Goal: Contribute content: Share content

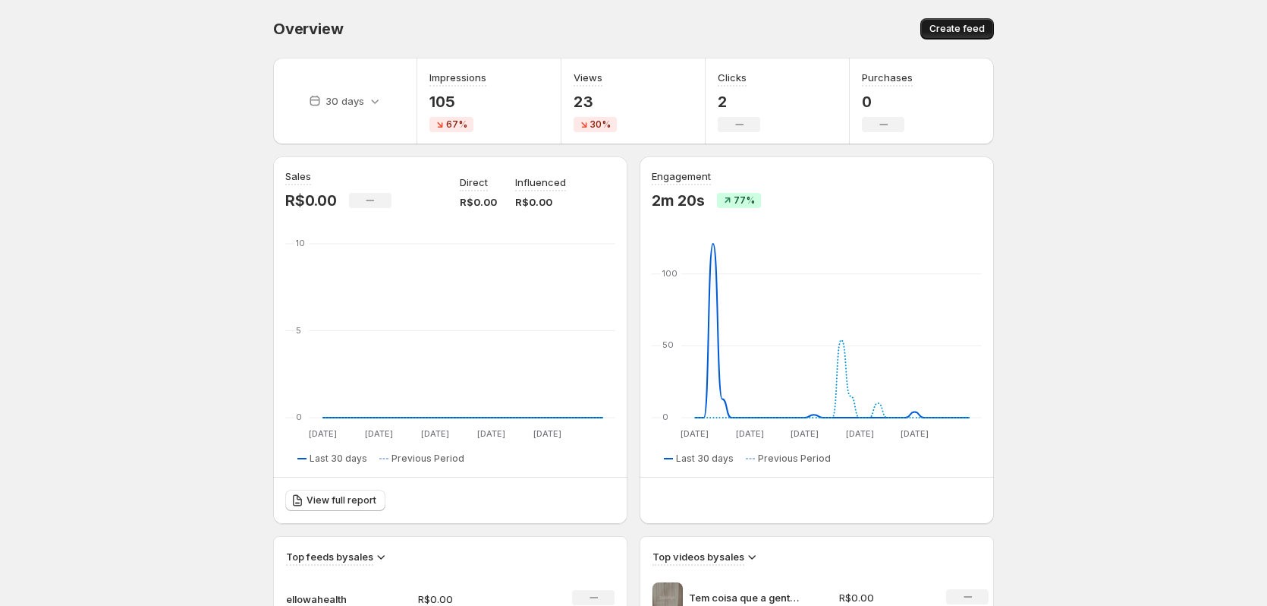
click at [972, 30] on span "Create feed" at bounding box center [957, 29] width 55 height 12
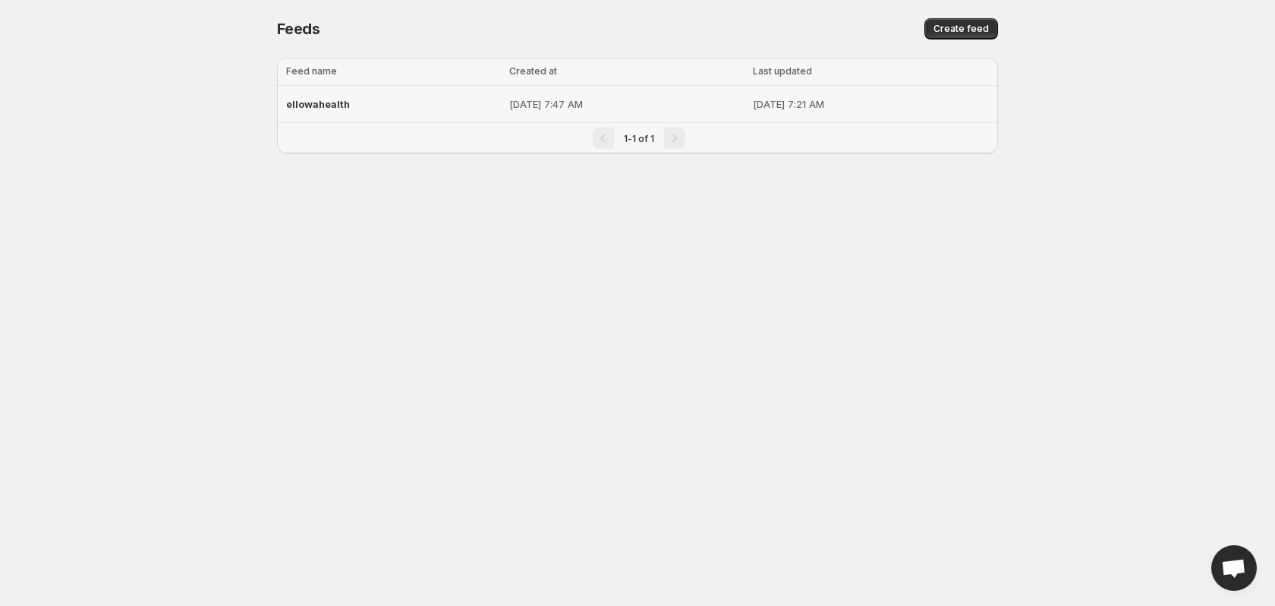
click at [329, 103] on span "ellowahealth" at bounding box center [318, 104] width 64 height 12
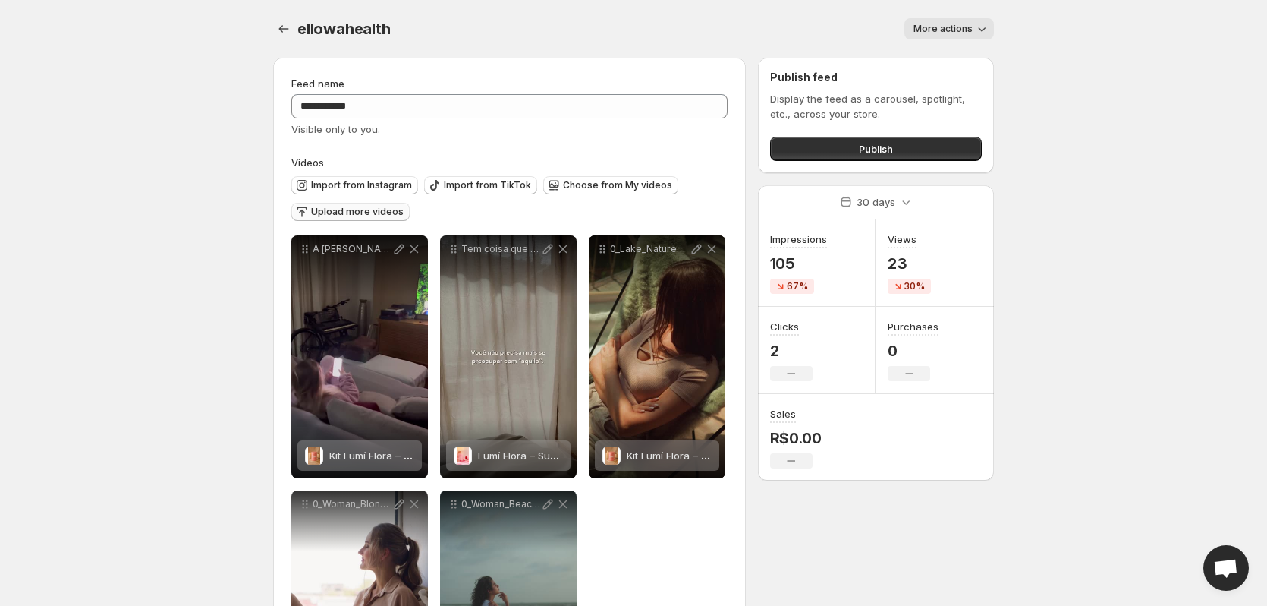
click at [361, 211] on span "Upload more videos" at bounding box center [357, 212] width 93 height 12
click at [579, 179] on button "Choose from My videos" at bounding box center [610, 185] width 135 height 18
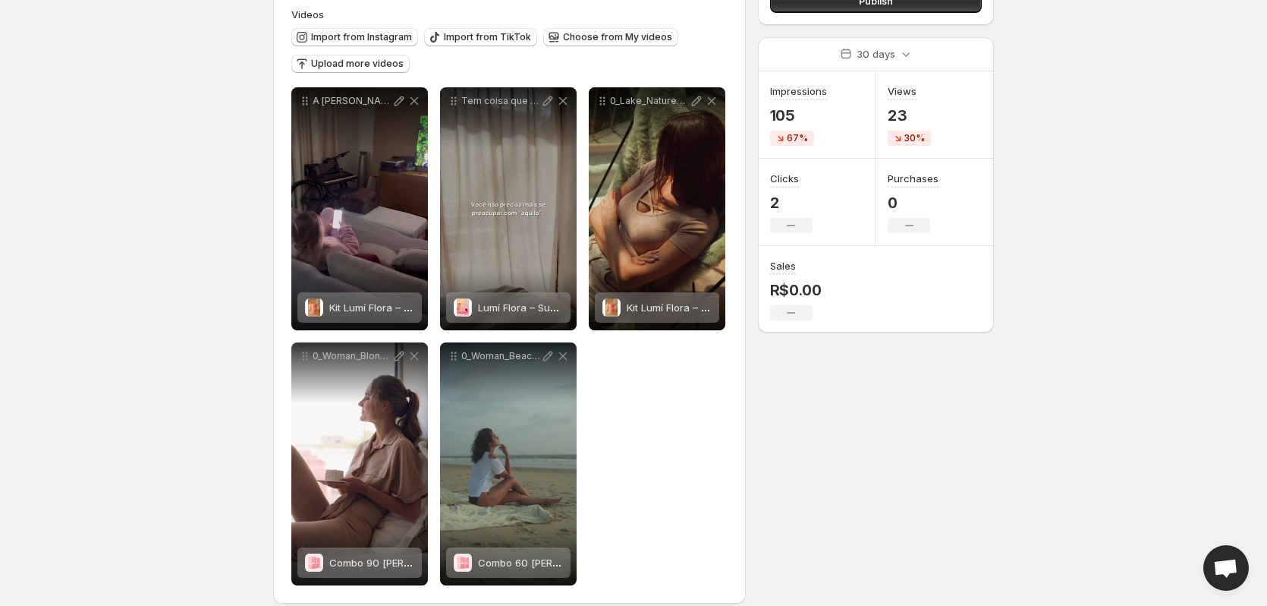
scroll to position [164, 0]
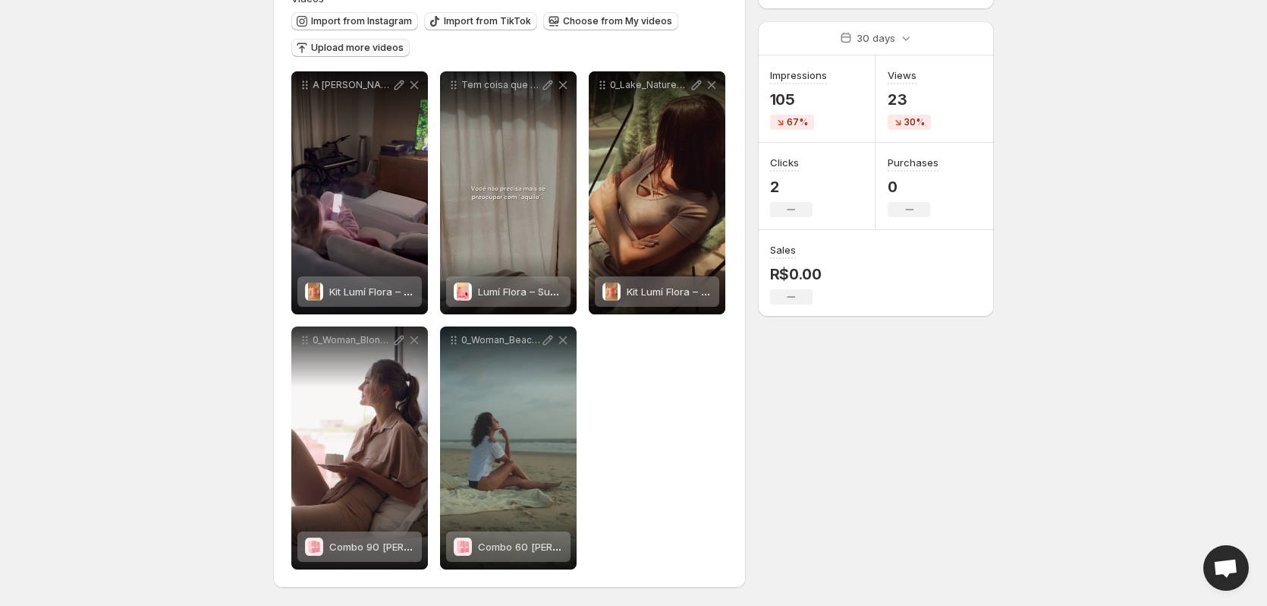
click at [367, 48] on span "Upload more videos" at bounding box center [357, 48] width 93 height 12
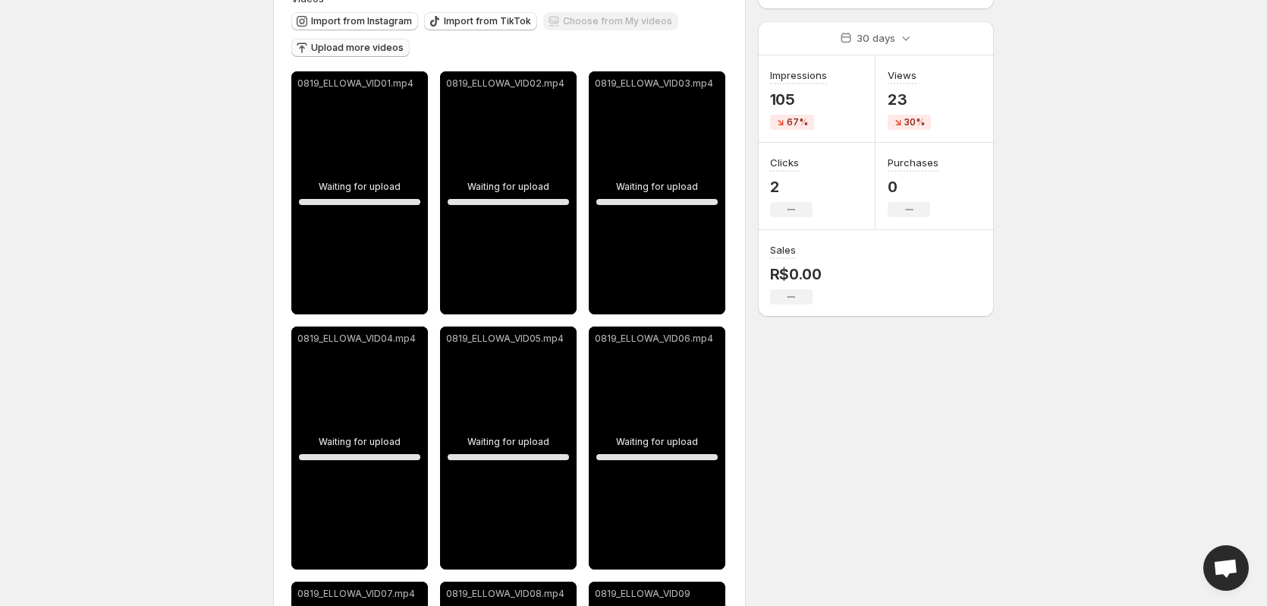
click at [174, 205] on body "**********" at bounding box center [633, 139] width 1267 height 606
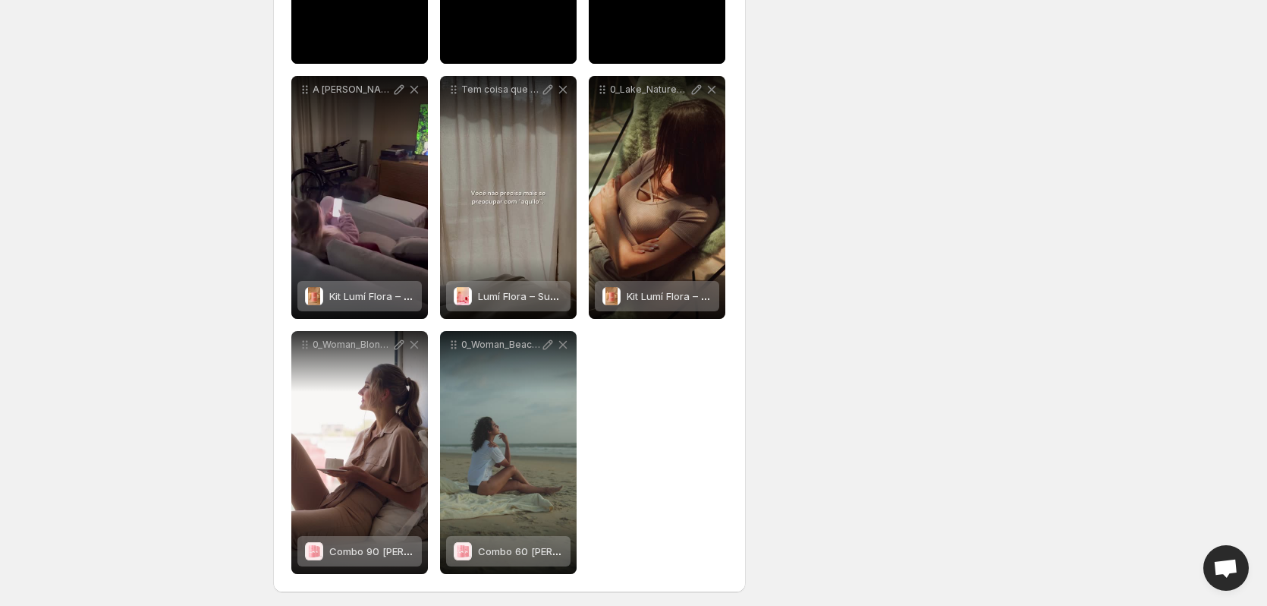
scroll to position [929, 0]
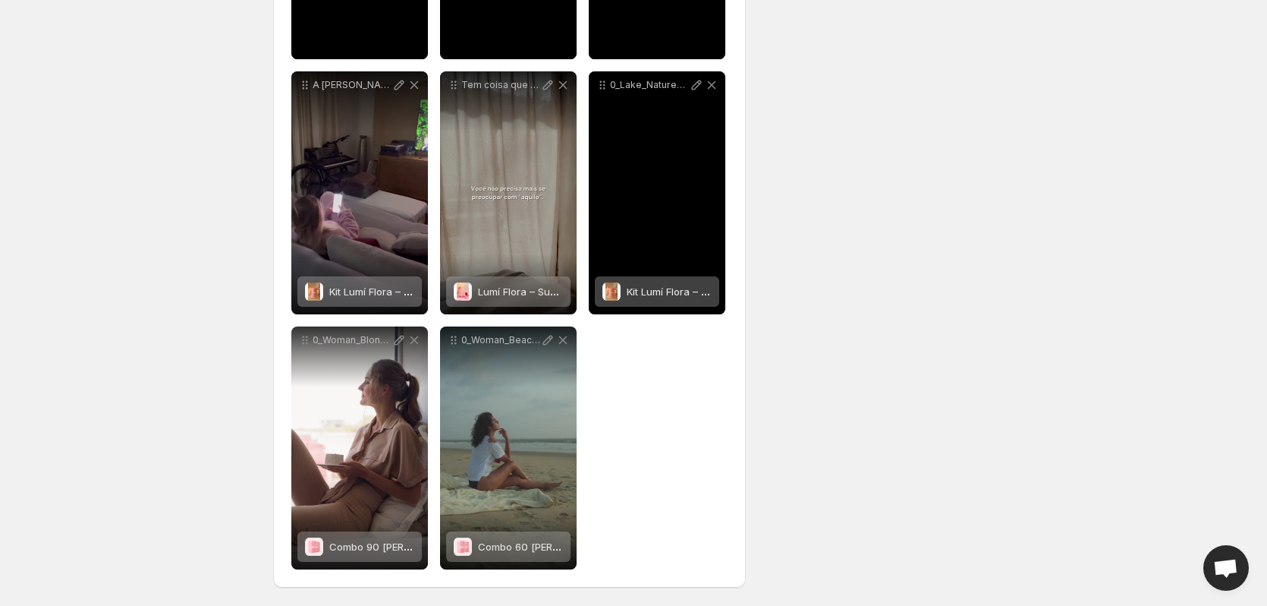
click at [656, 290] on span "Kit Lumí Flora – Suplemento Probiótico Íntimo" at bounding box center [733, 291] width 213 height 12
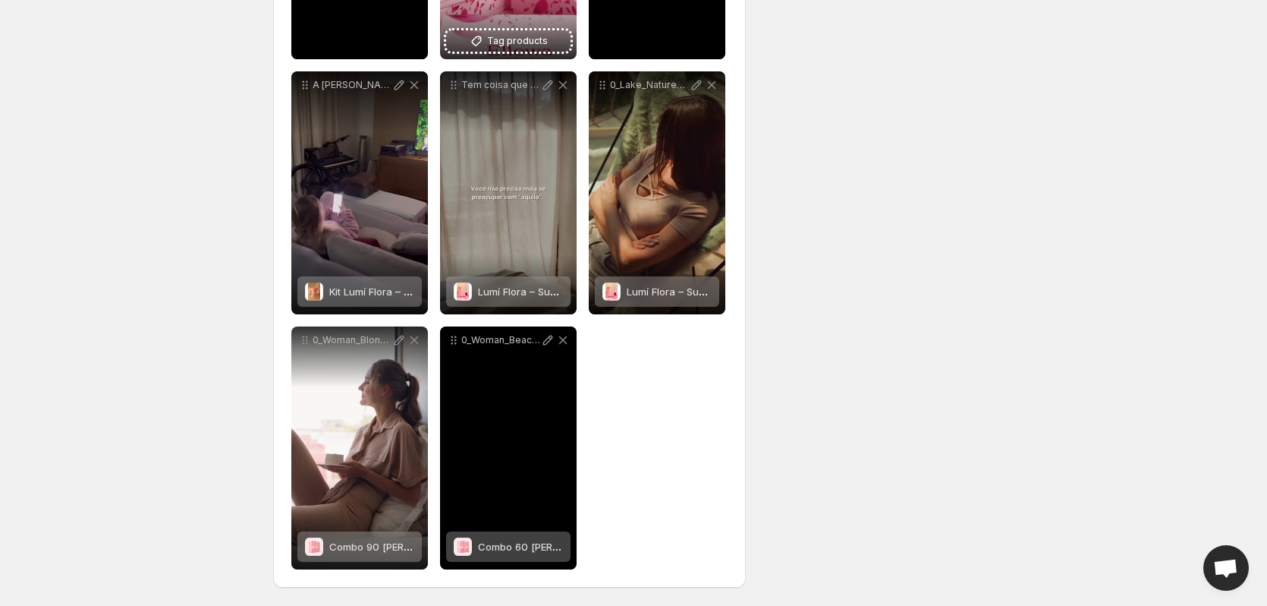
click at [507, 553] on div "Combo 60 [PERSON_NAME] [PERSON_NAME] – Suplemento Probiótico Íntimo" at bounding box center [520, 546] width 85 height 30
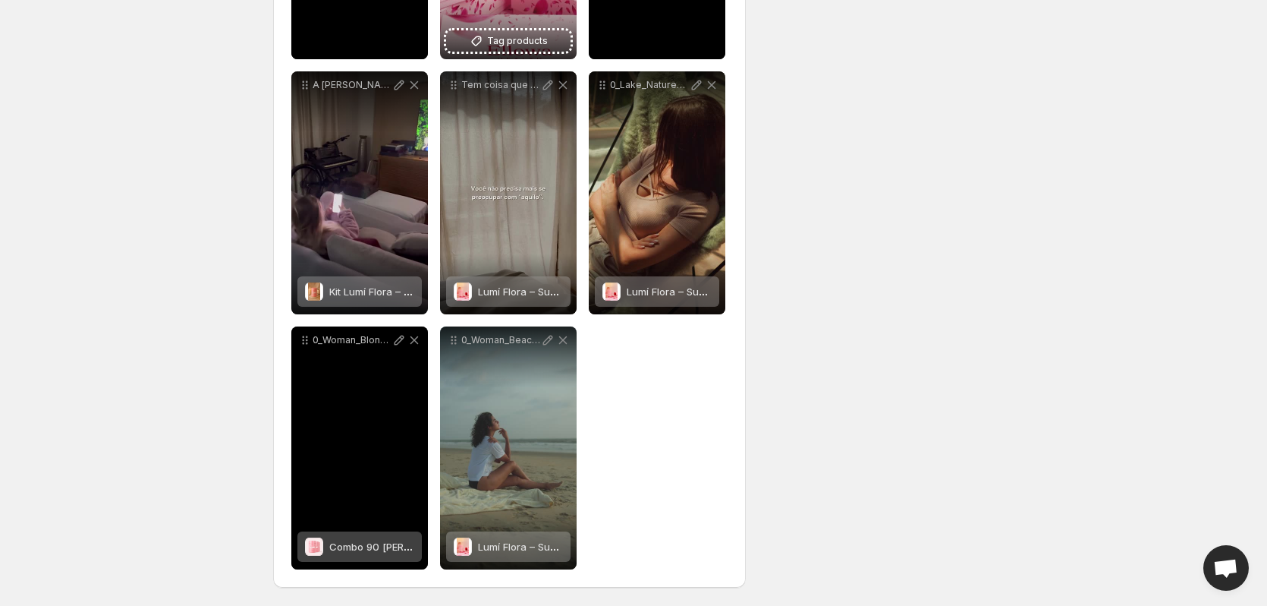
click at [384, 547] on span "Combo 90 [PERSON_NAME] [PERSON_NAME] – Suplemento Probiótico Íntimo" at bounding box center [508, 546] width 359 height 12
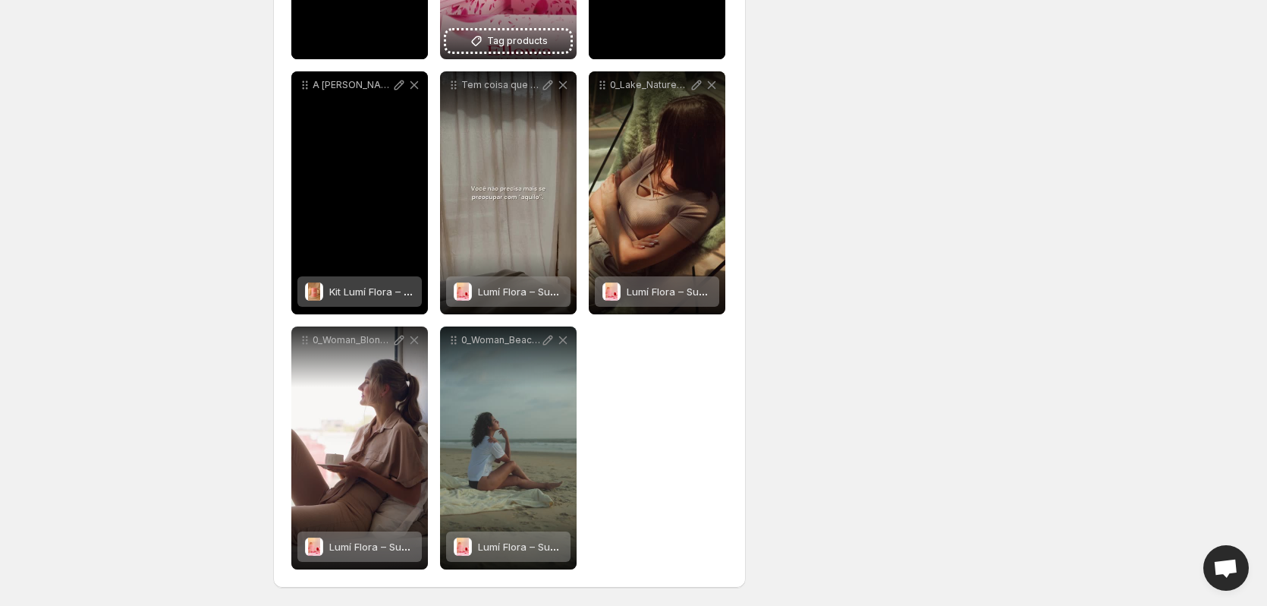
click at [352, 283] on div "Kit Lumí Flora – Suplemento Probiótico Íntimo" at bounding box center [371, 291] width 85 height 30
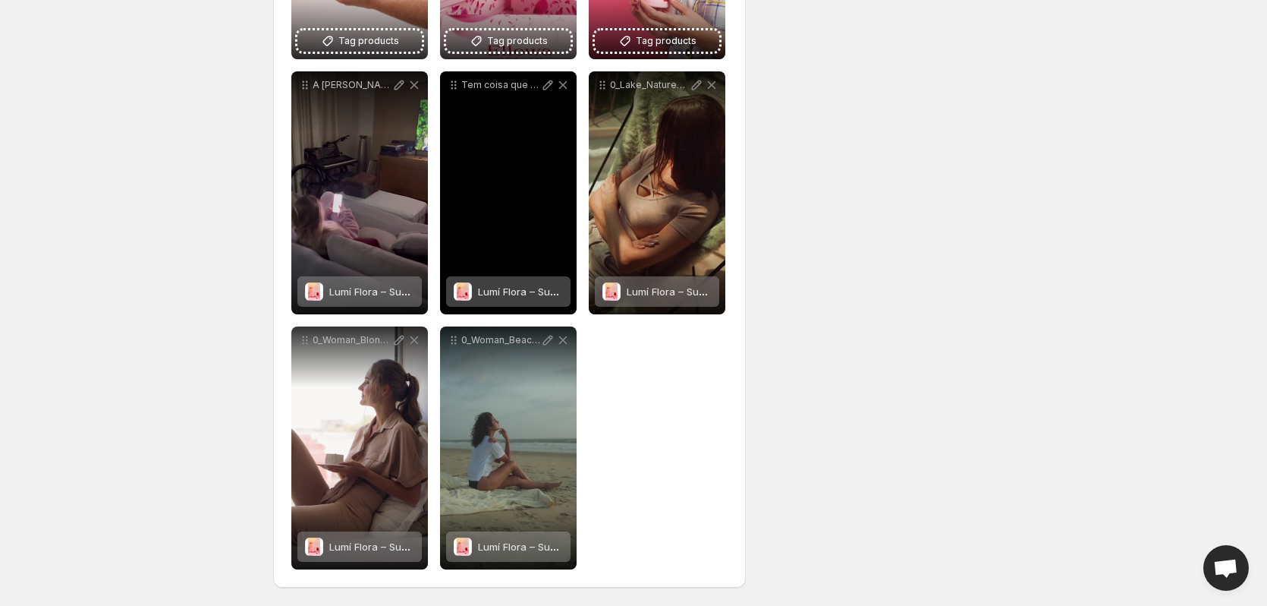
click at [533, 297] on span "Lumí Flora – Suplemento Probiótico Íntimo" at bounding box center [577, 291] width 198 height 12
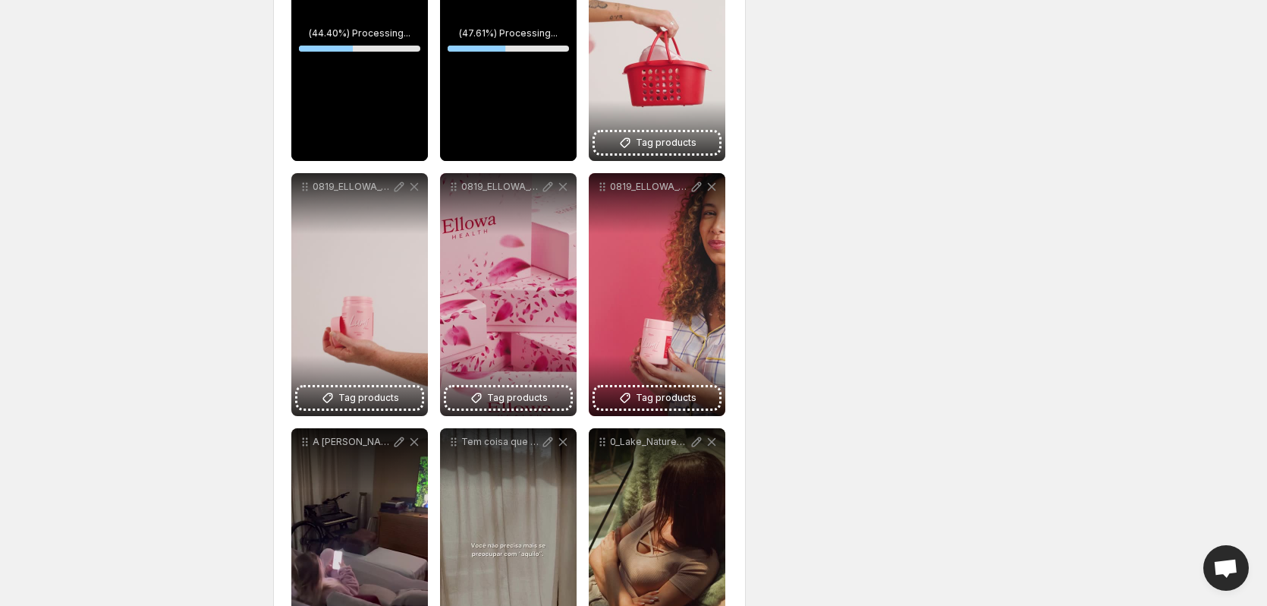
scroll to position [555, 0]
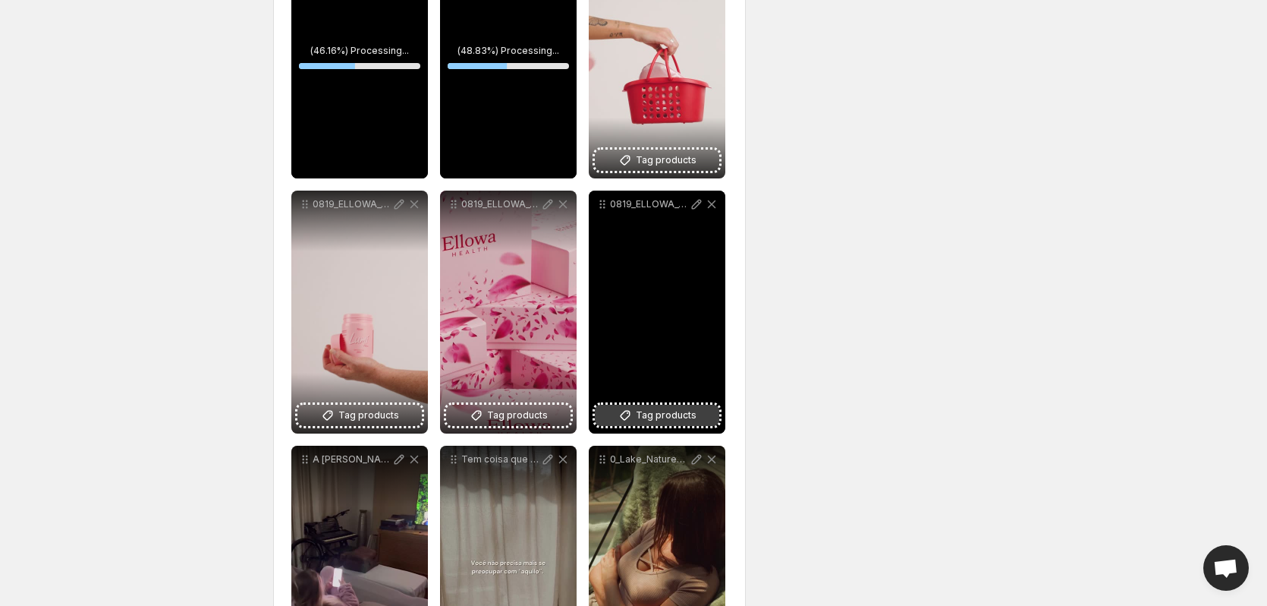
click at [653, 414] on span "Tag products" at bounding box center [666, 415] width 61 height 15
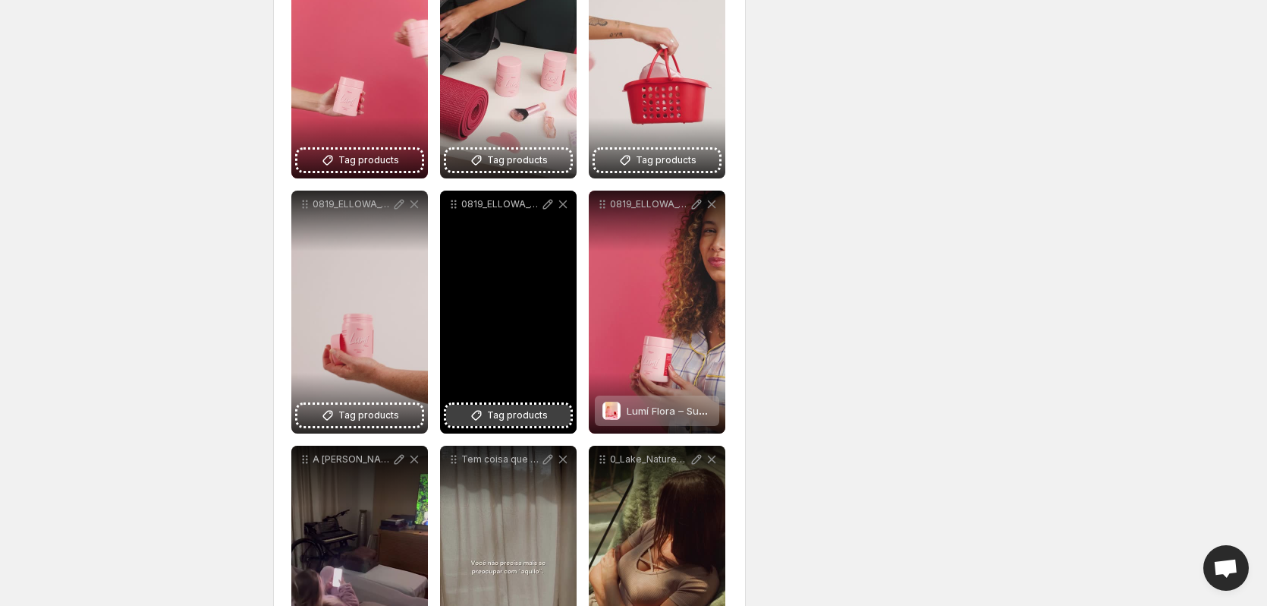
click at [513, 416] on span "Tag products" at bounding box center [517, 415] width 61 height 15
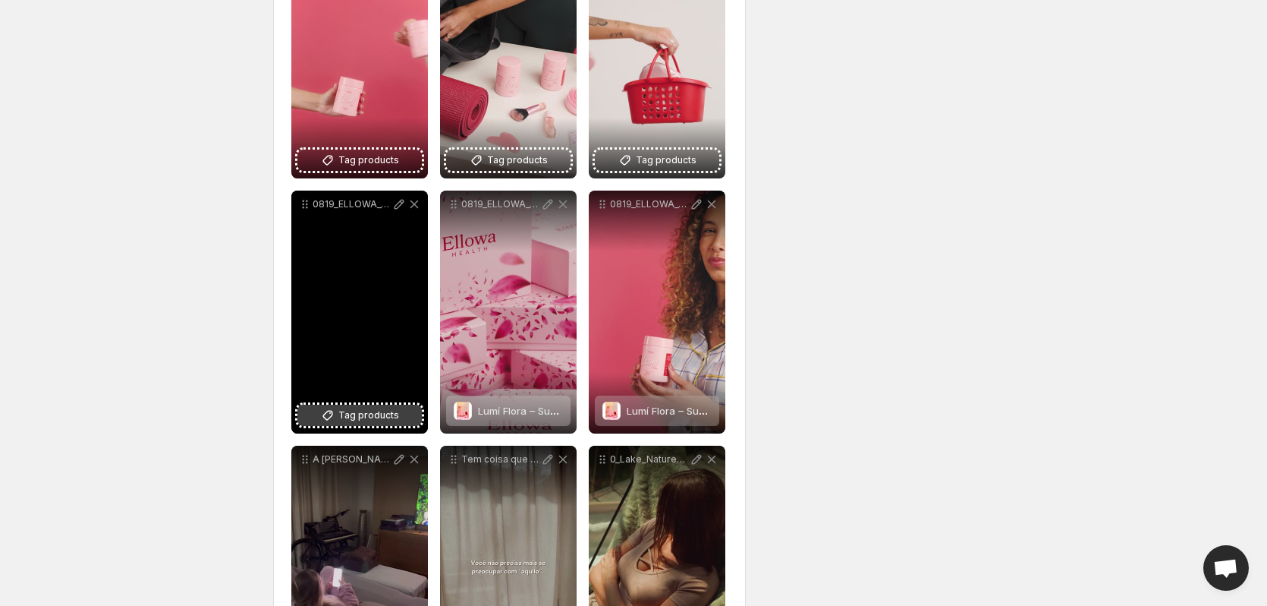
click at [341, 420] on span "Tag products" at bounding box center [368, 415] width 61 height 15
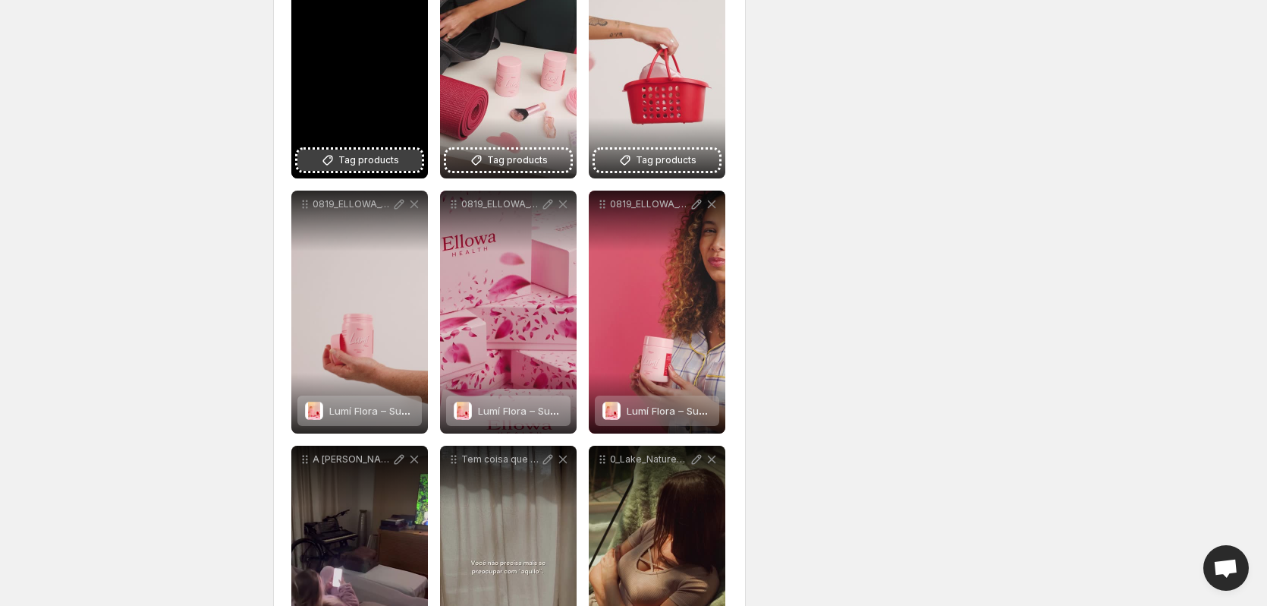
click at [379, 156] on span "Tag products" at bounding box center [368, 160] width 61 height 15
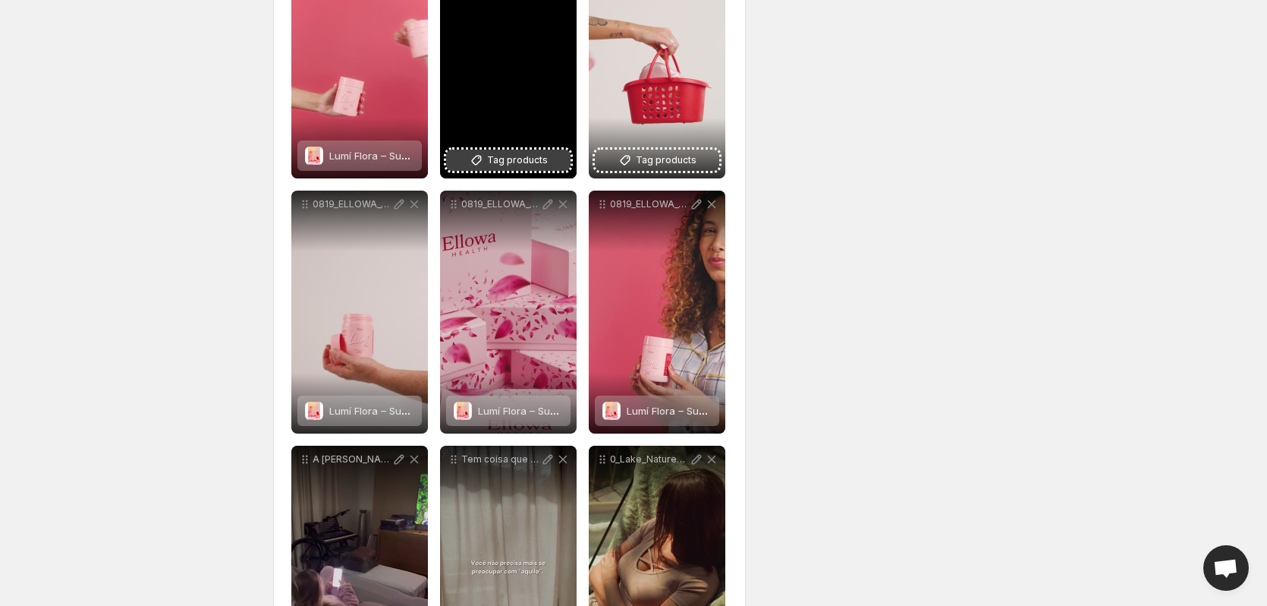
click at [526, 159] on span "Tag products" at bounding box center [517, 160] width 61 height 15
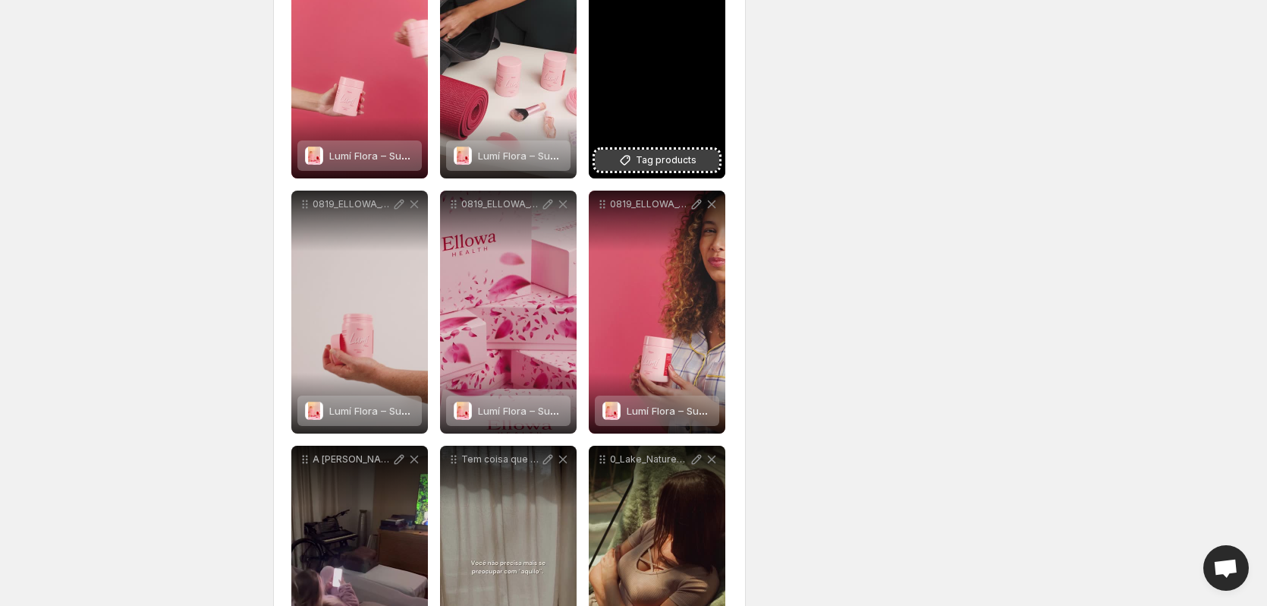
click at [679, 162] on span "Tag products" at bounding box center [666, 160] width 61 height 15
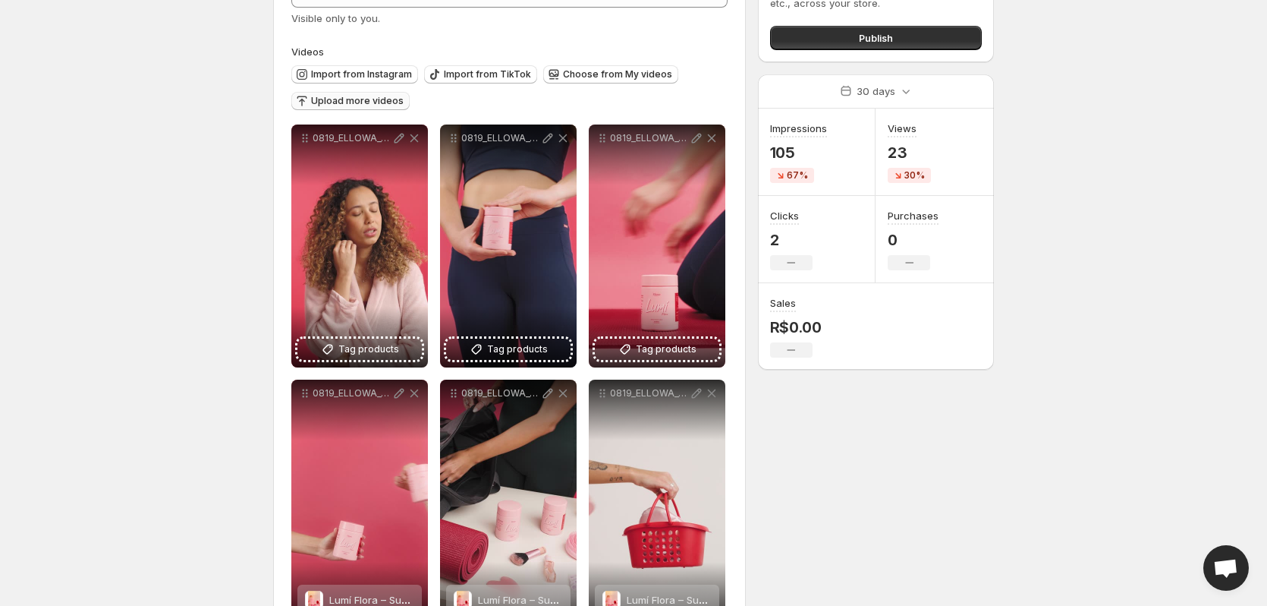
scroll to position [109, 0]
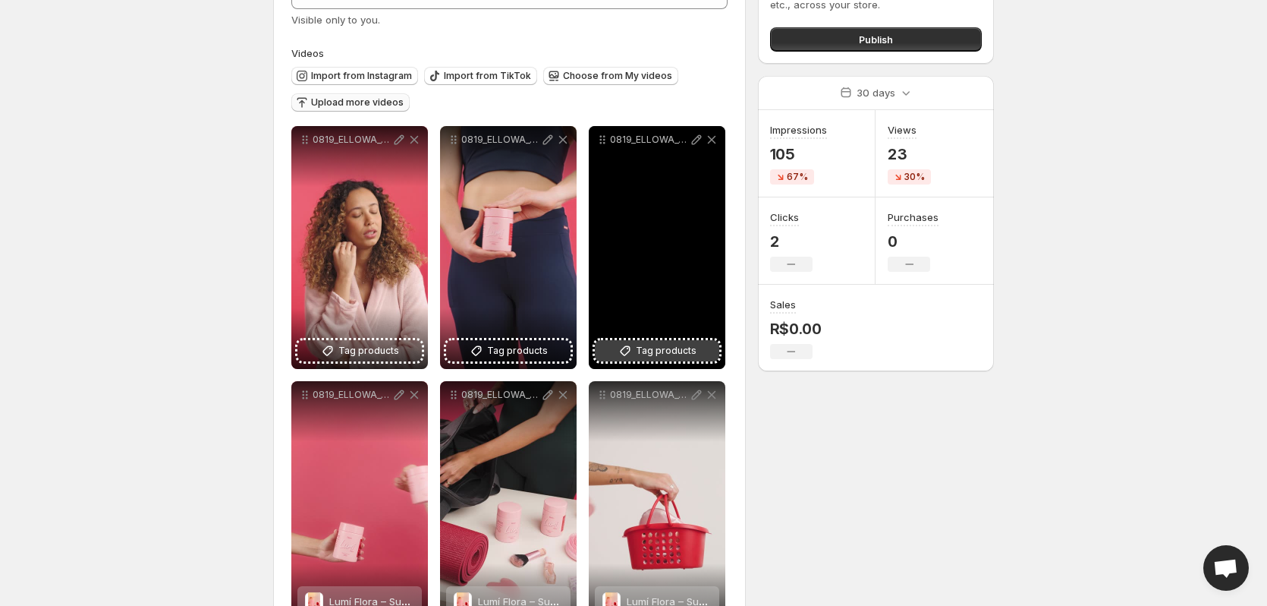
click at [654, 353] on span "Tag products" at bounding box center [666, 350] width 61 height 15
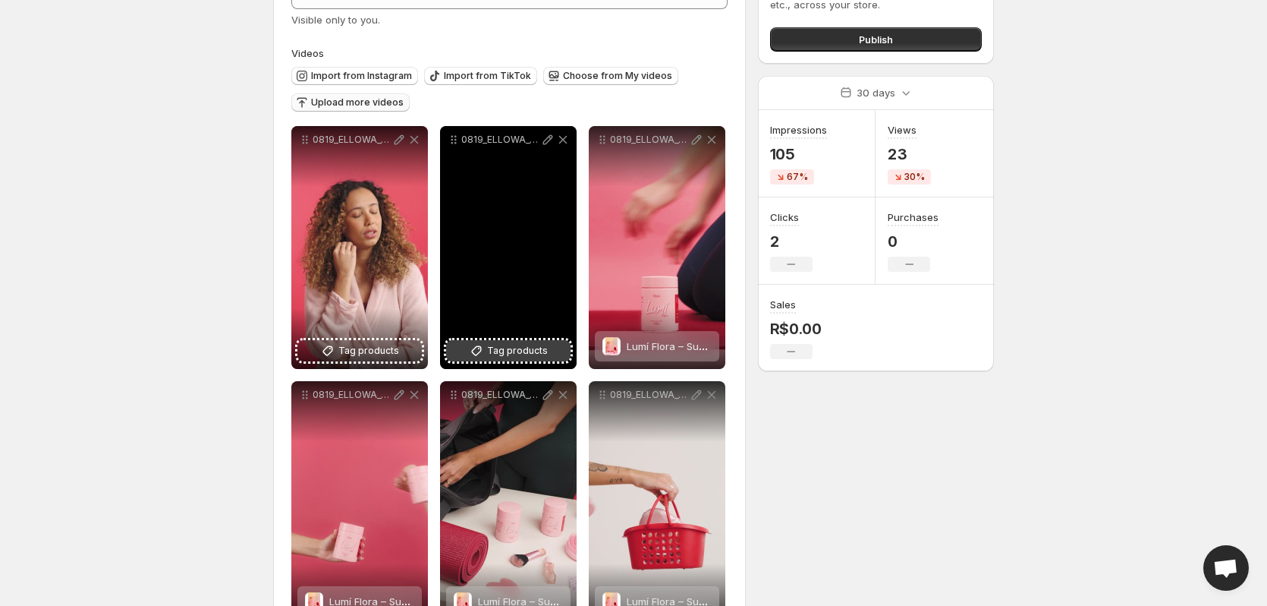
click at [521, 349] on span "Tag products" at bounding box center [517, 350] width 61 height 15
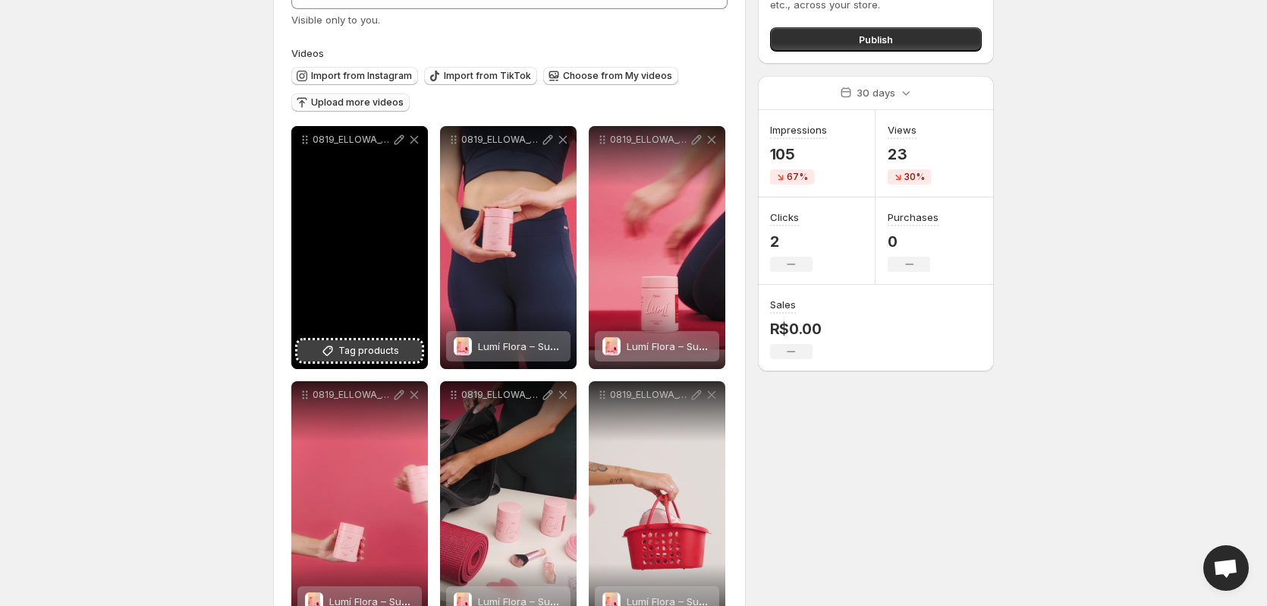
click at [395, 347] on span "Tag products" at bounding box center [368, 350] width 61 height 15
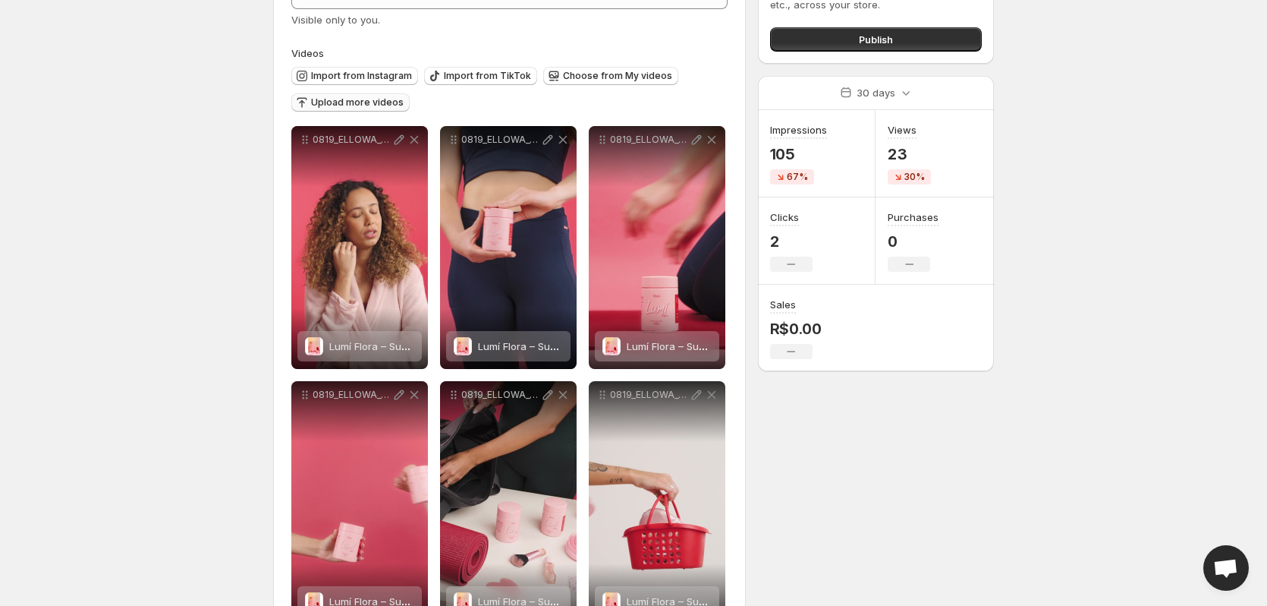
click at [352, 73] on span "Import from Instagram" at bounding box center [361, 76] width 101 height 12
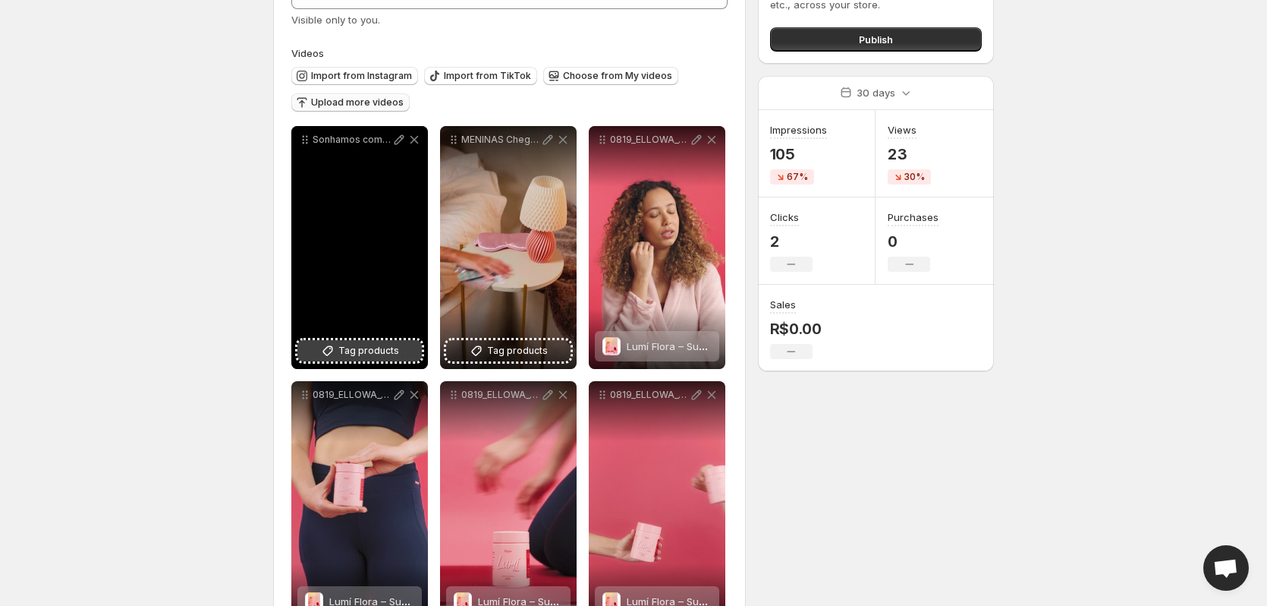
click at [338, 352] on button "Tag products" at bounding box center [360, 350] width 124 height 21
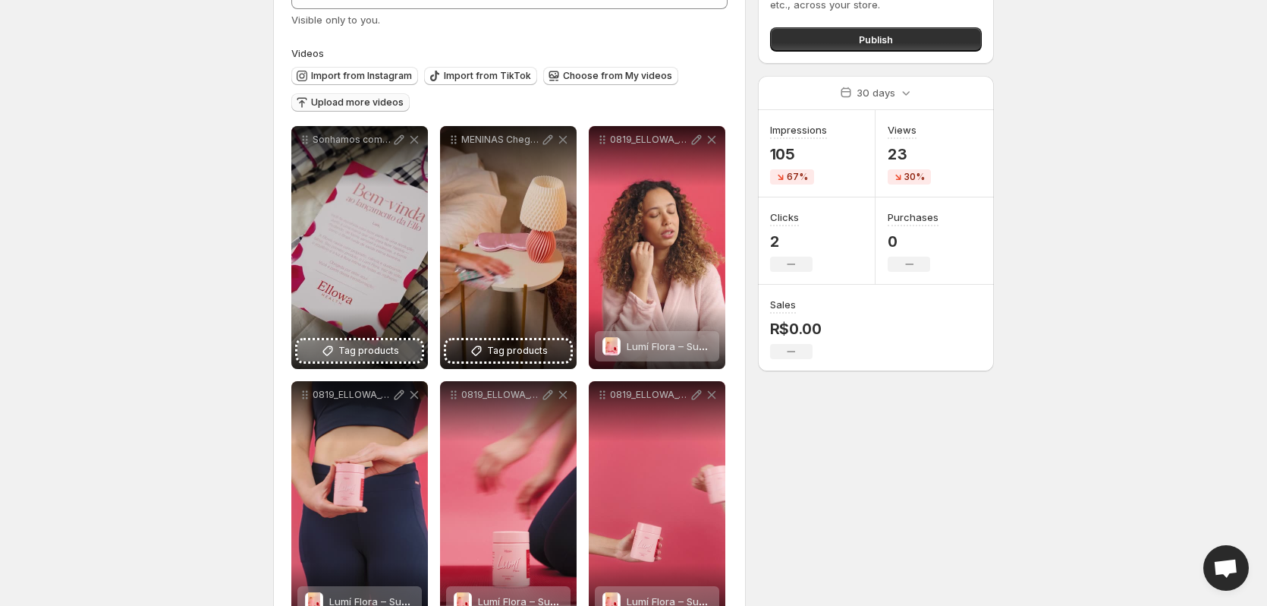
drag, startPoint x: 202, startPoint y: 282, endPoint x: 329, endPoint y: 342, distance: 140.6
click at [201, 282] on body "**********" at bounding box center [633, 194] width 1267 height 606
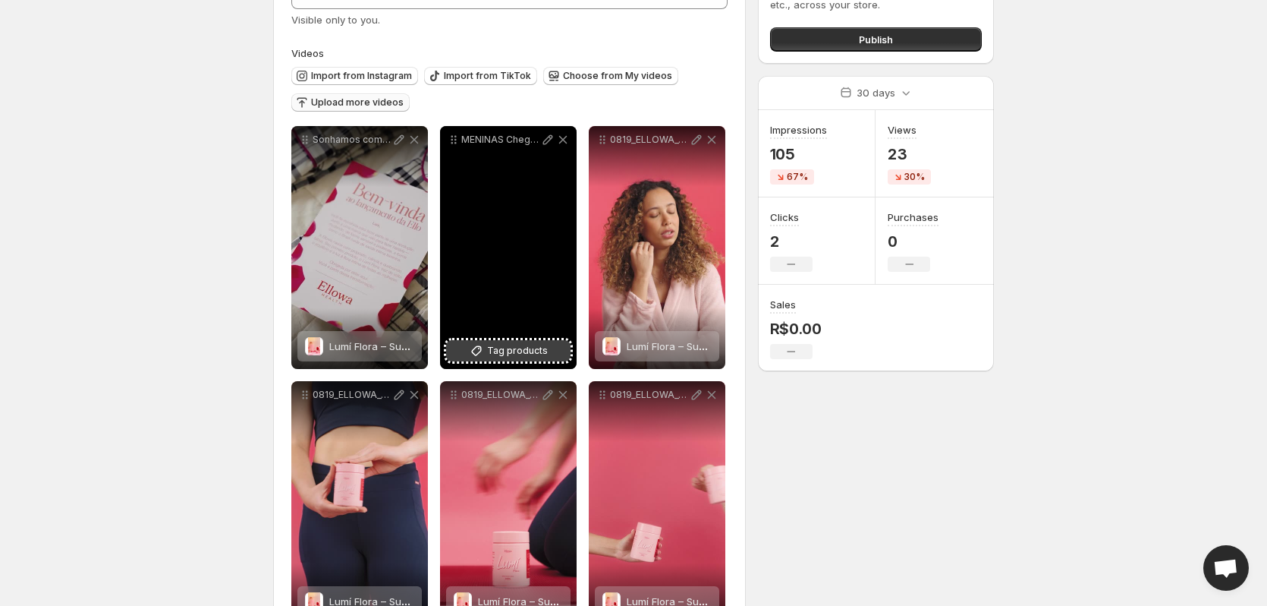
click at [503, 351] on span "Tag products" at bounding box center [517, 350] width 61 height 15
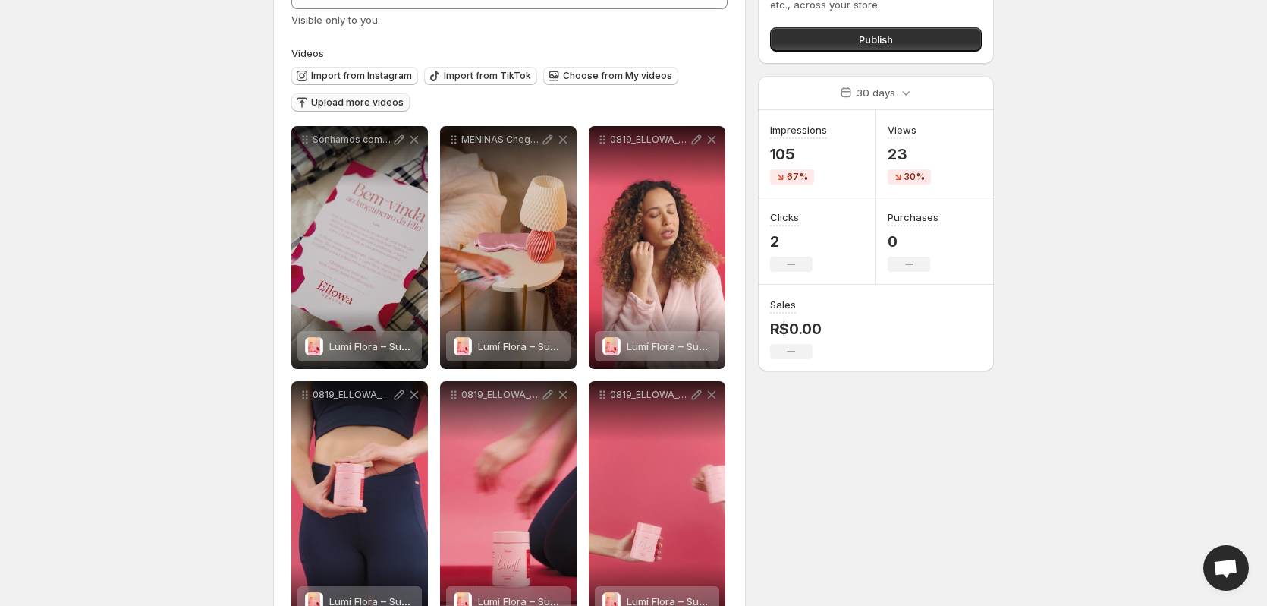
click at [129, 209] on body "**********" at bounding box center [633, 194] width 1267 height 606
